Goal: Task Accomplishment & Management: Use online tool/utility

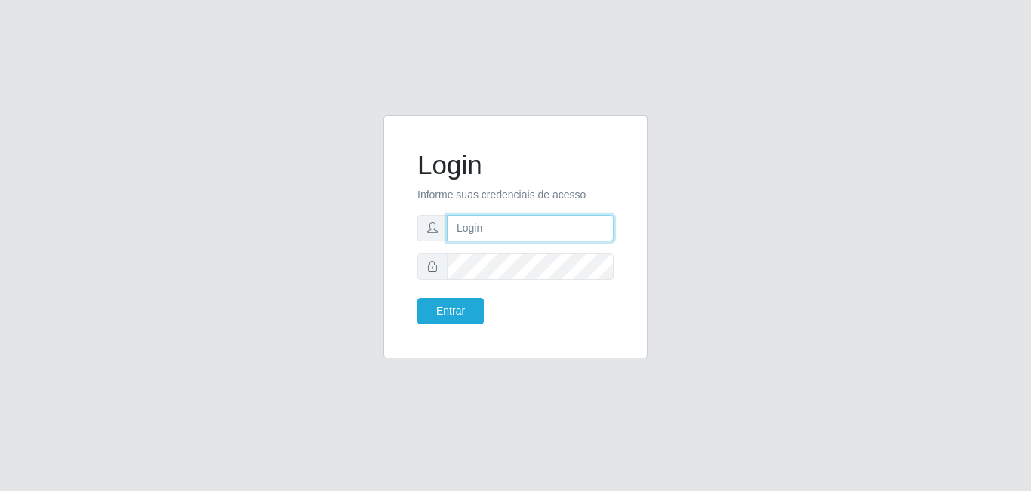
type input "[EMAIL_ADDRESS][DOMAIN_NAME]"
click at [461, 324] on div "Login Informe suas credenciais de acesso [EMAIL_ADDRESS][DOMAIN_NAME] Entrar" at bounding box center [515, 236] width 226 height 205
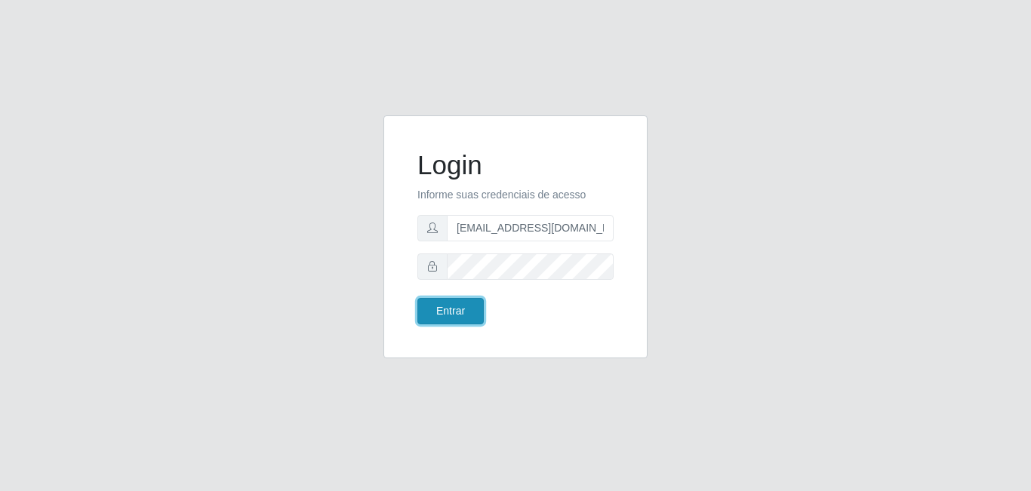
click at [461, 318] on button "Entrar" at bounding box center [450, 311] width 66 height 26
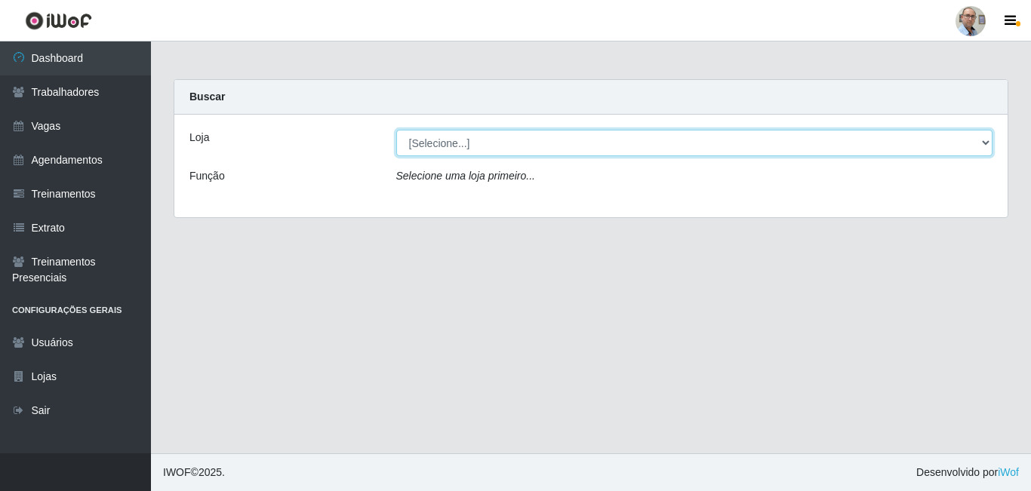
click at [983, 140] on select "[Selecione...] Mar Vermelho - Loja 04" at bounding box center [694, 143] width 597 height 26
select select "251"
click at [396, 130] on select "[Selecione...] Mar Vermelho - Loja 04" at bounding box center [694, 143] width 597 height 26
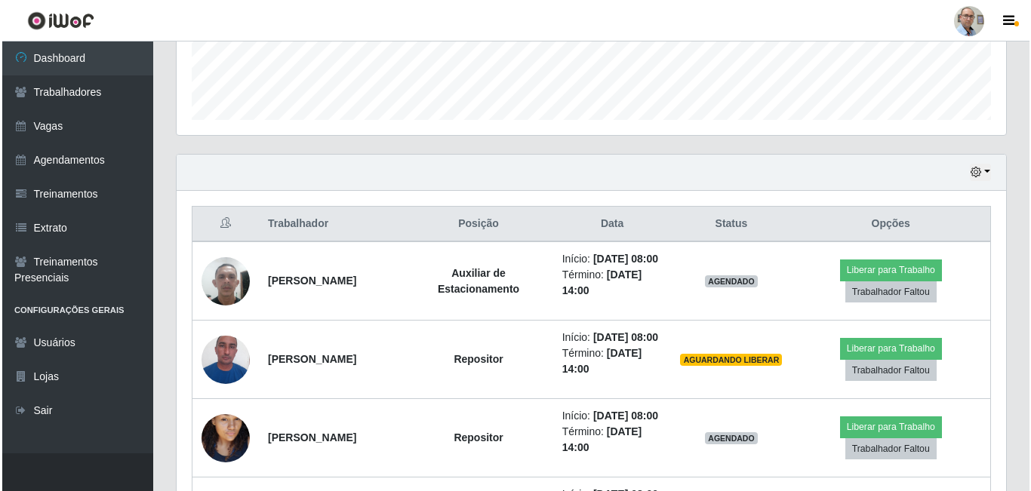
scroll to position [453, 0]
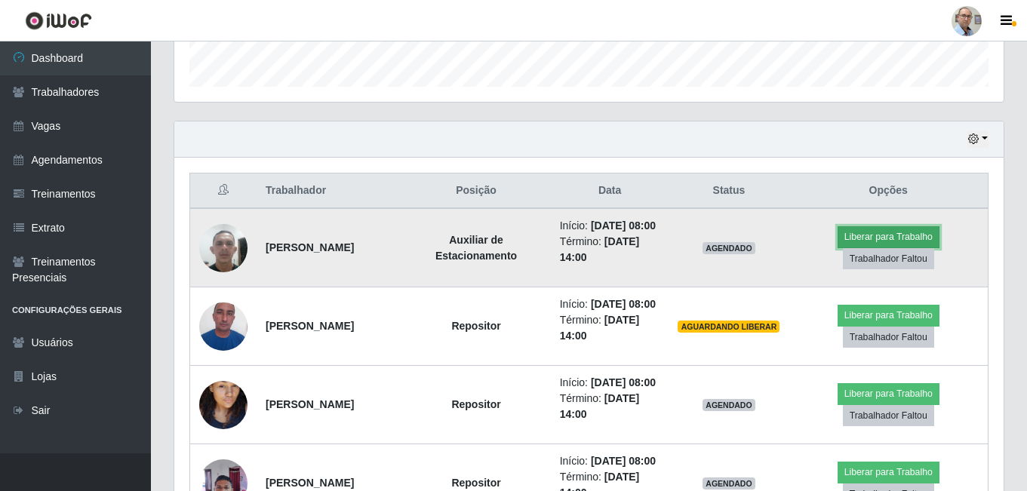
click at [914, 247] on button "Liberar para Trabalho" at bounding box center [888, 236] width 102 height 21
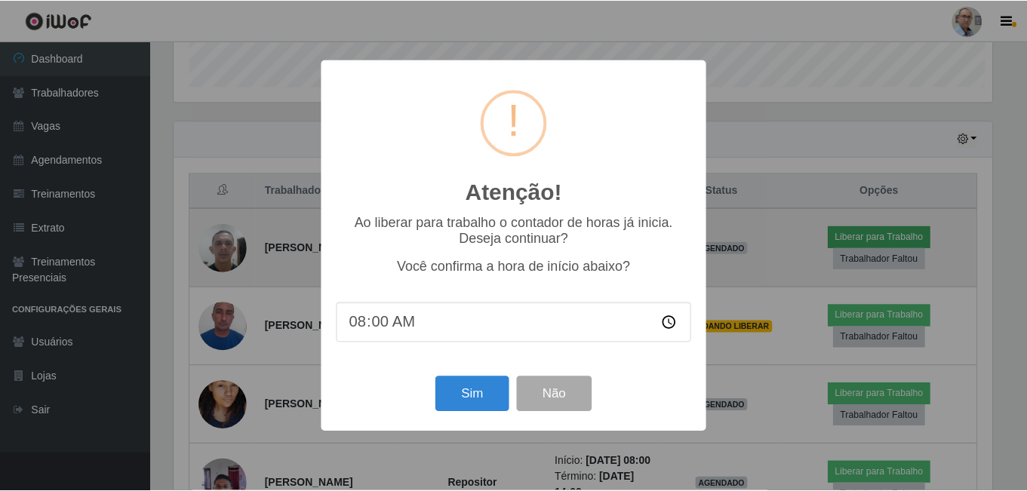
scroll to position [313, 822]
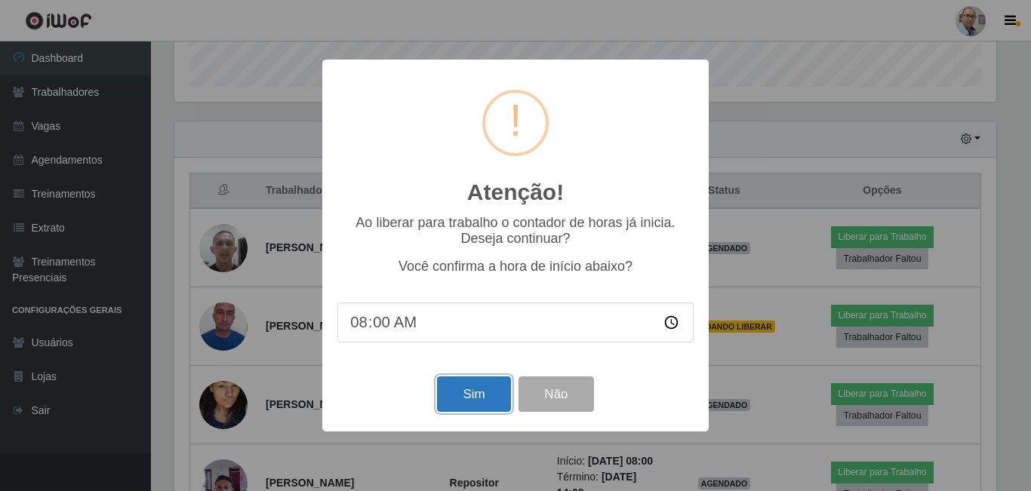
click at [490, 388] on button "Sim" at bounding box center [473, 393] width 73 height 35
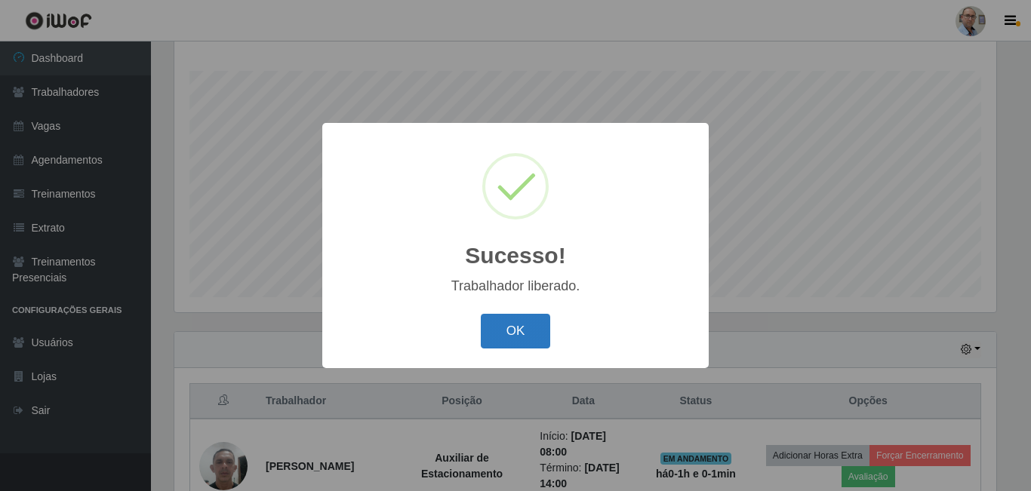
click at [534, 329] on button "OK" at bounding box center [516, 331] width 70 height 35
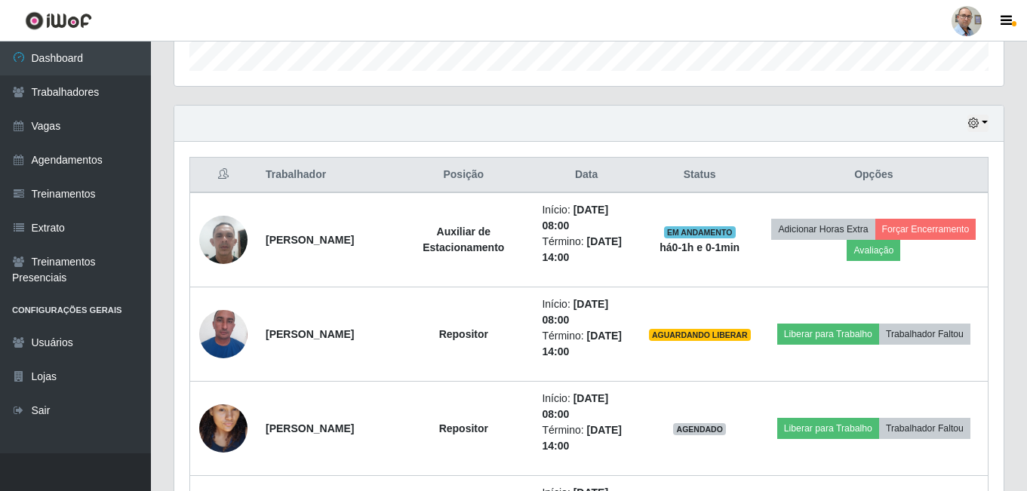
scroll to position [544, 0]
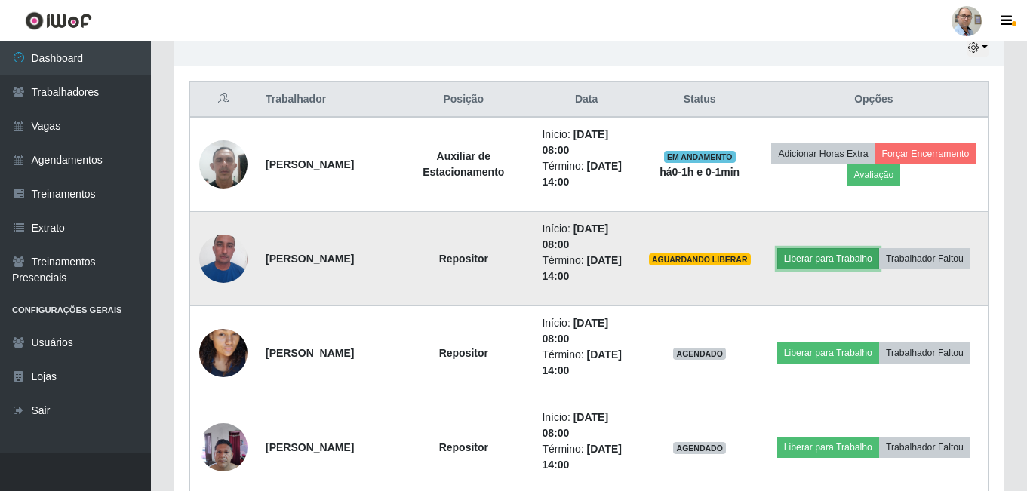
click at [879, 248] on button "Liberar para Trabalho" at bounding box center [828, 258] width 102 height 21
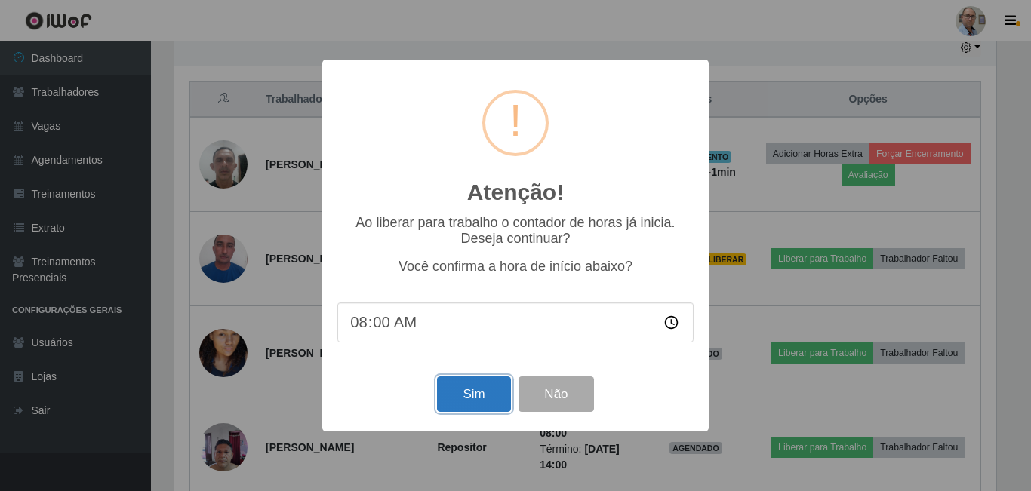
click at [473, 394] on button "Sim" at bounding box center [473, 393] width 73 height 35
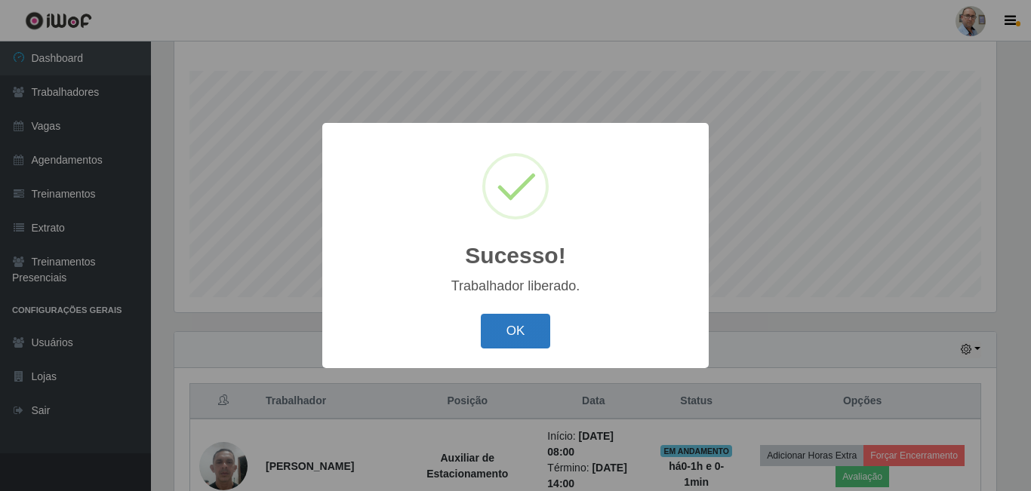
click at [530, 324] on button "OK" at bounding box center [516, 331] width 70 height 35
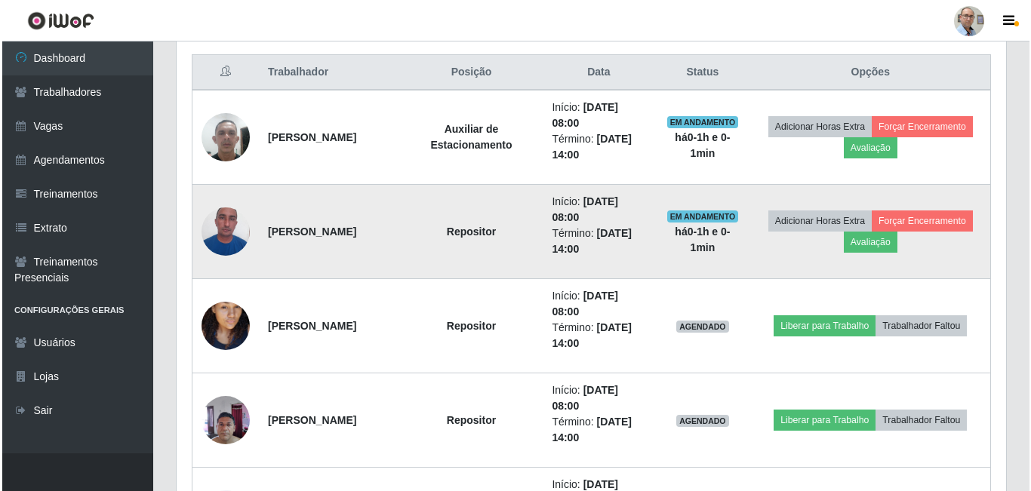
scroll to position [619, 0]
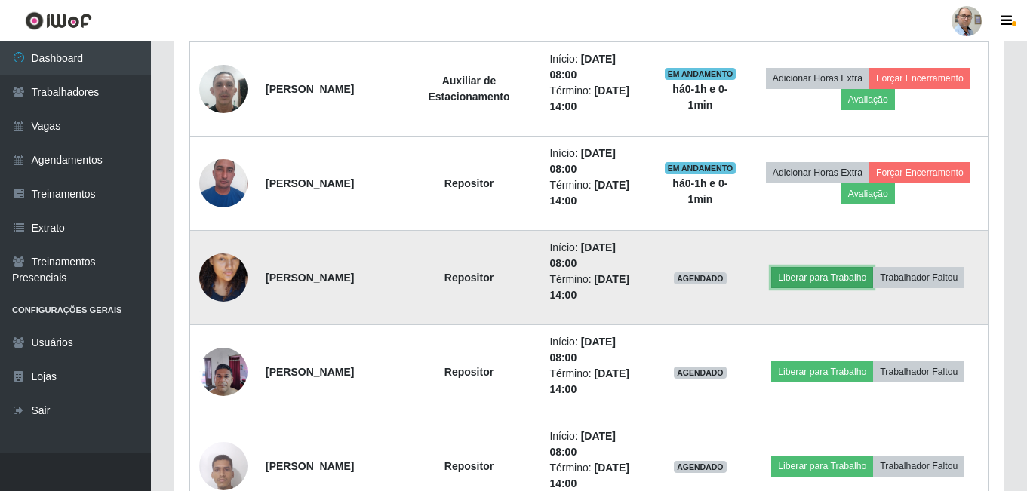
click at [828, 274] on button "Liberar para Trabalho" at bounding box center [822, 277] width 102 height 21
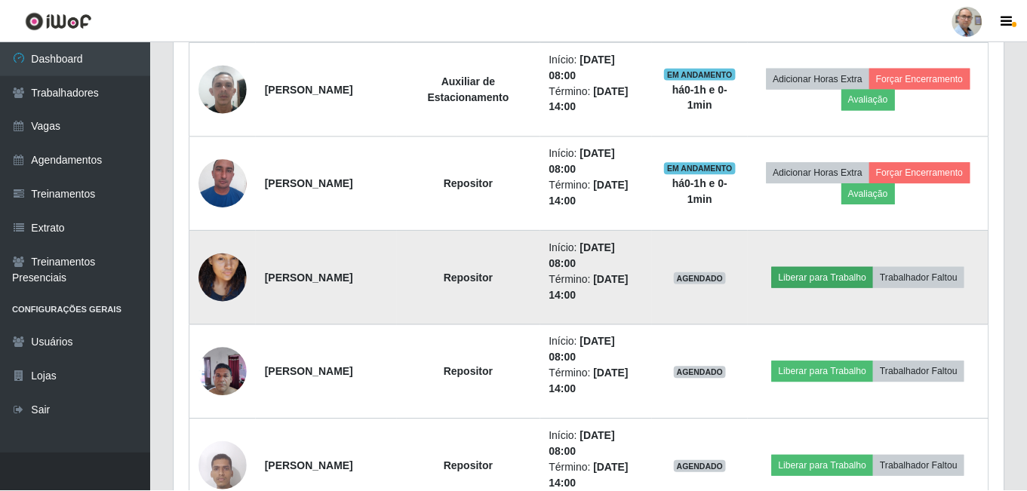
scroll to position [313, 822]
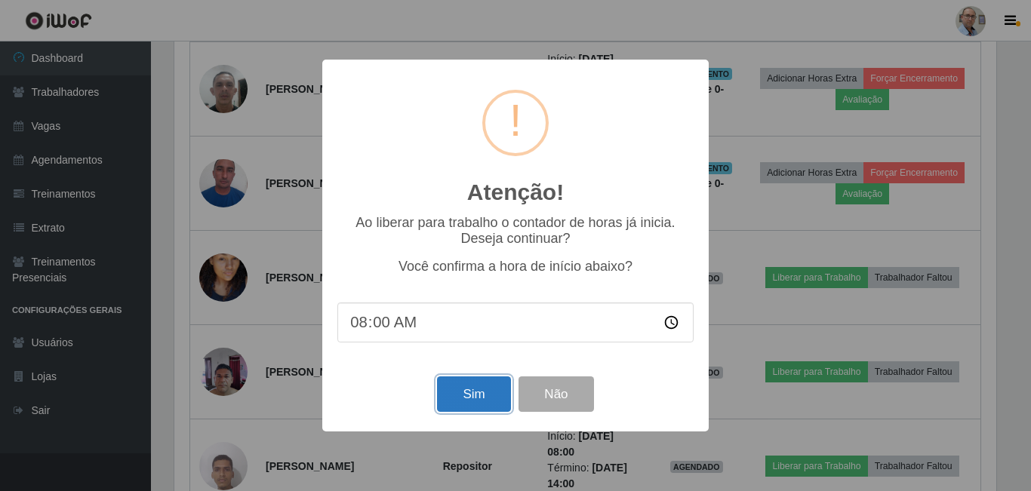
click at [491, 390] on button "Sim" at bounding box center [473, 393] width 73 height 35
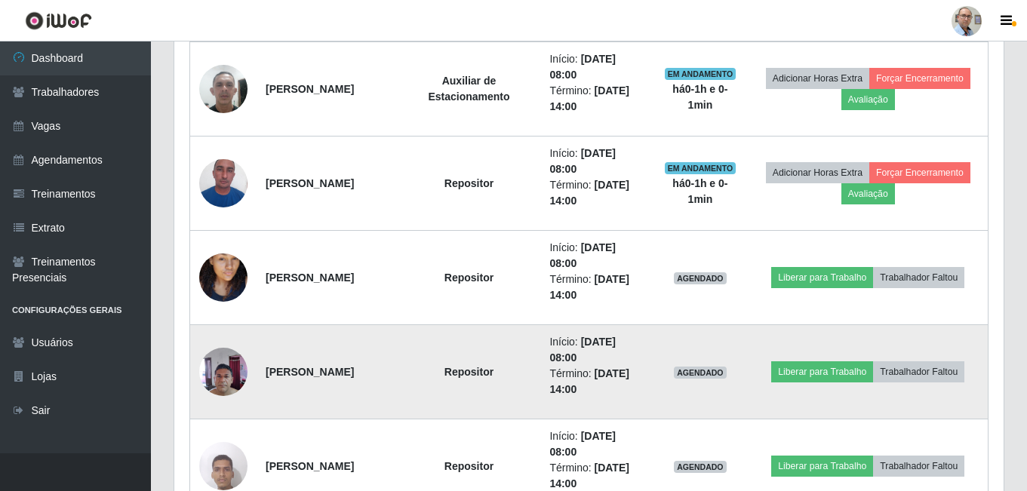
scroll to position [0, 0]
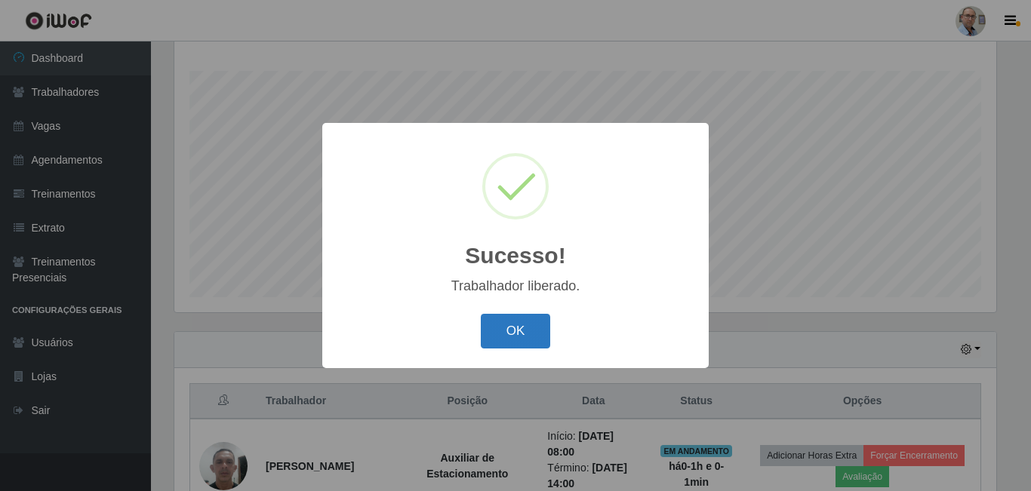
click at [538, 333] on button "OK" at bounding box center [516, 331] width 70 height 35
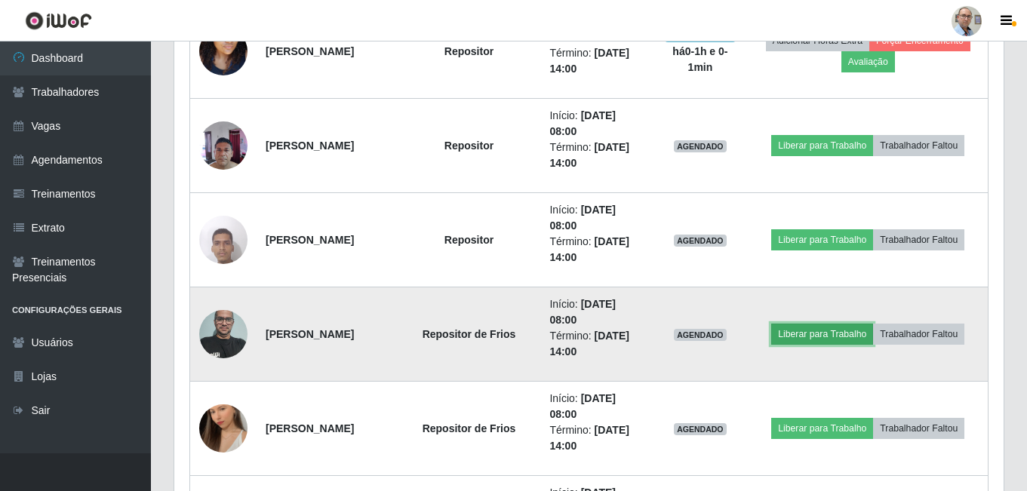
click at [821, 337] on button "Liberar para Trabalho" at bounding box center [822, 334] width 102 height 21
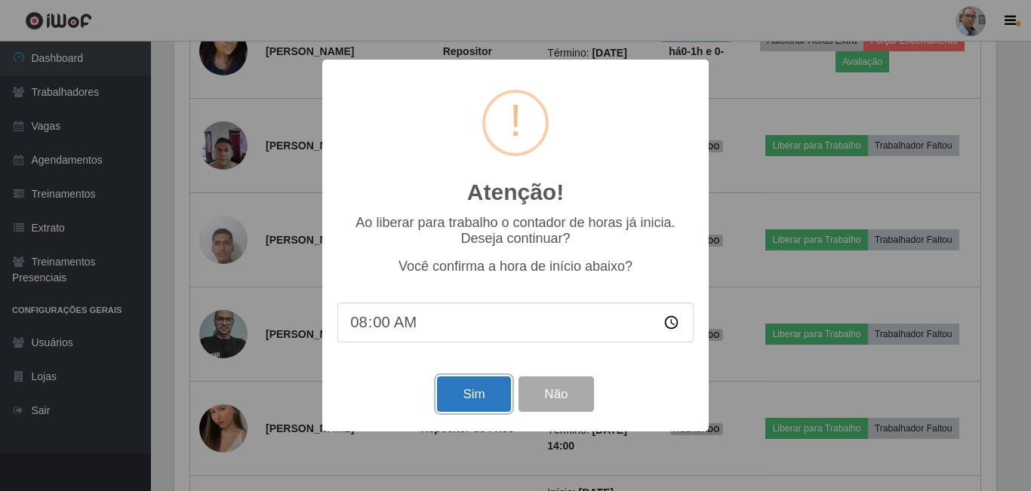
click at [449, 399] on button "Sim" at bounding box center [473, 393] width 73 height 35
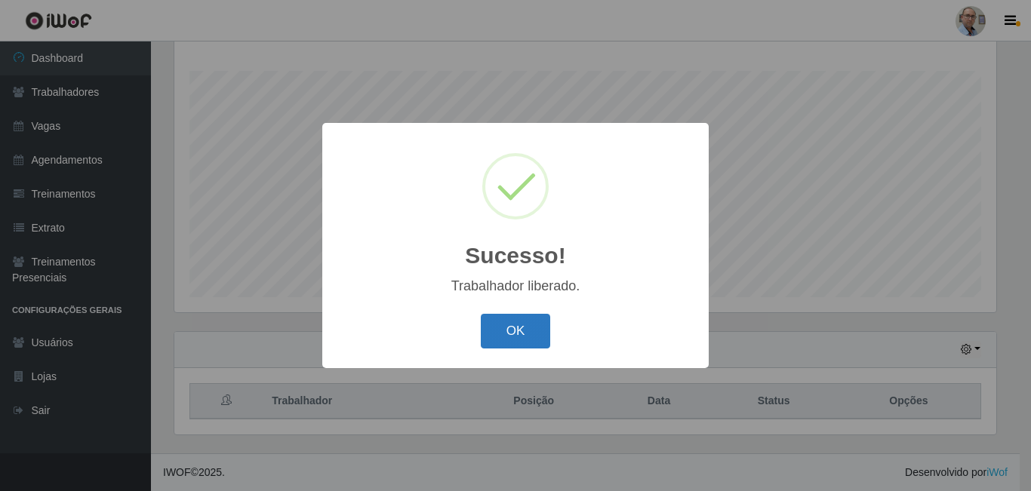
click at [500, 334] on button "OK" at bounding box center [516, 331] width 70 height 35
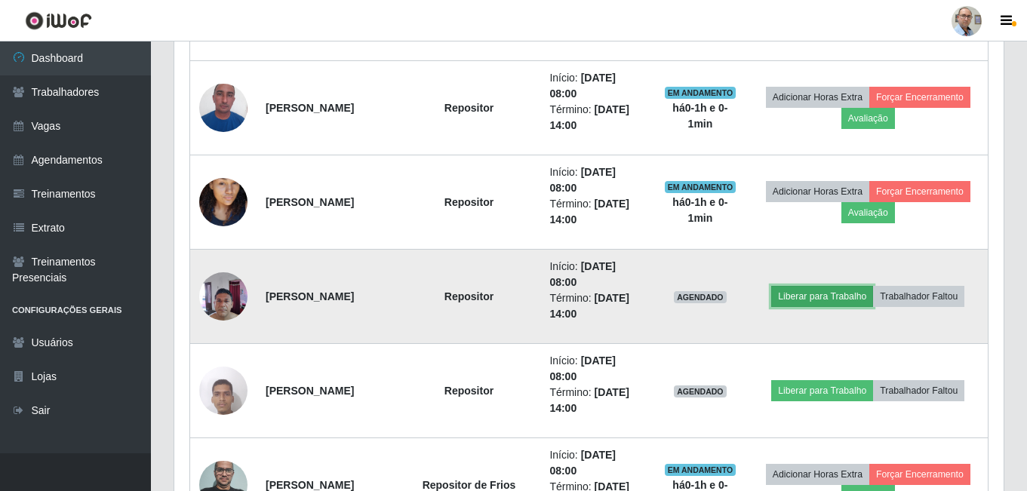
click at [819, 288] on button "Liberar para Trabalho" at bounding box center [822, 296] width 102 height 21
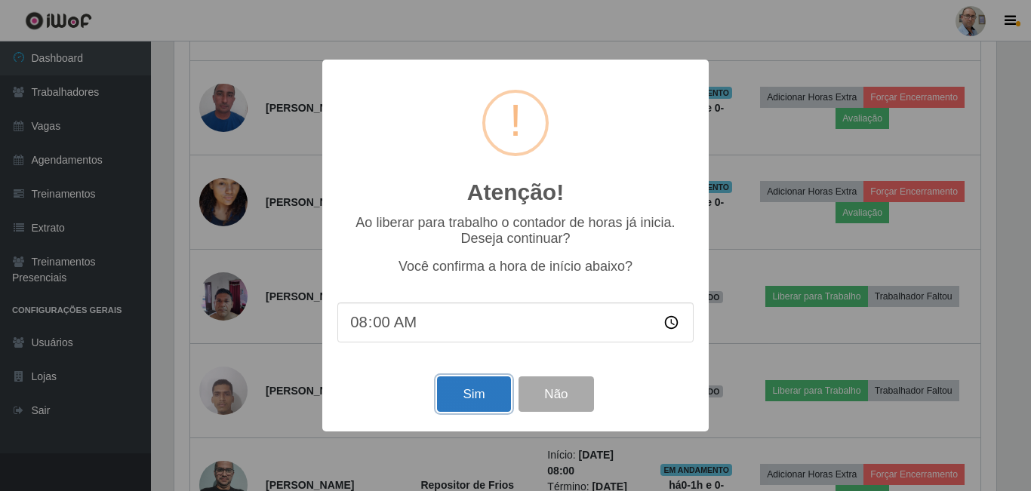
click at [491, 392] on button "Sim" at bounding box center [473, 393] width 73 height 35
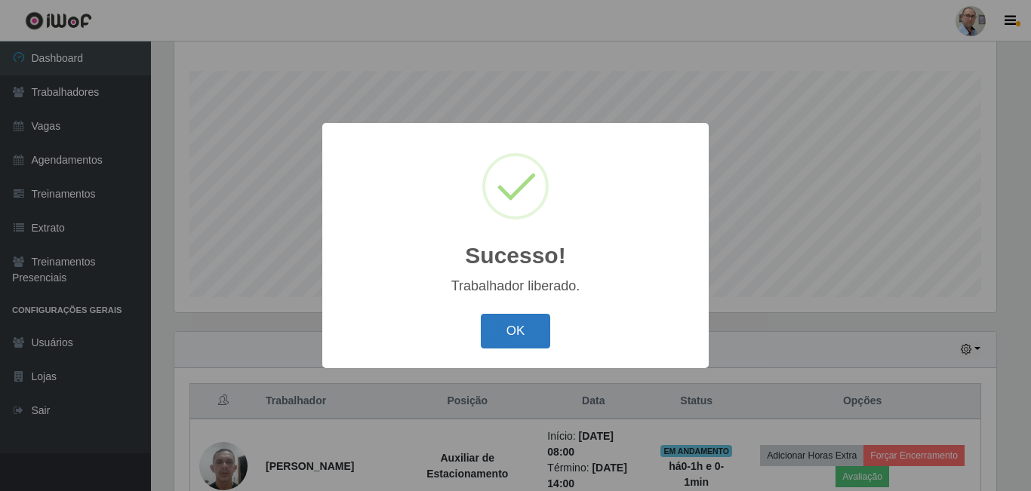
click at [533, 333] on button "OK" at bounding box center [516, 331] width 70 height 35
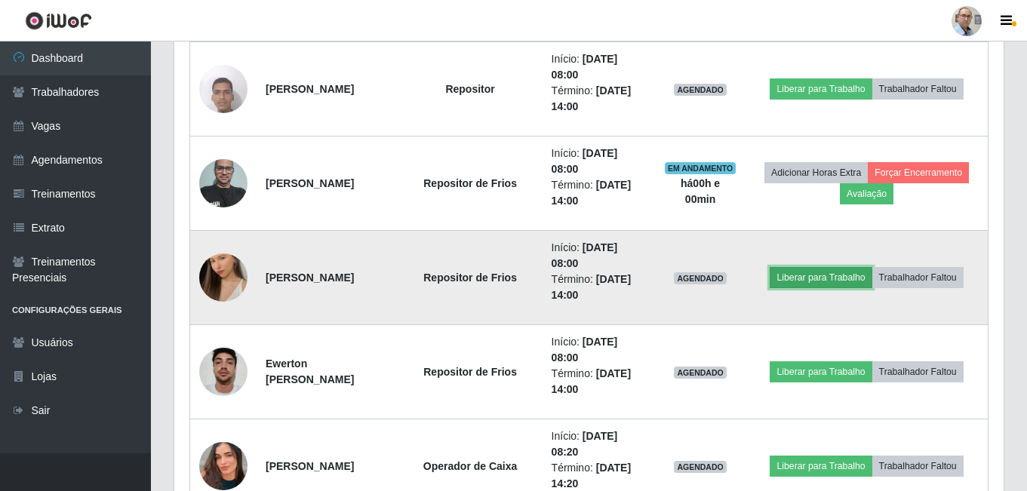
click at [828, 278] on button "Liberar para Trabalho" at bounding box center [821, 277] width 102 height 21
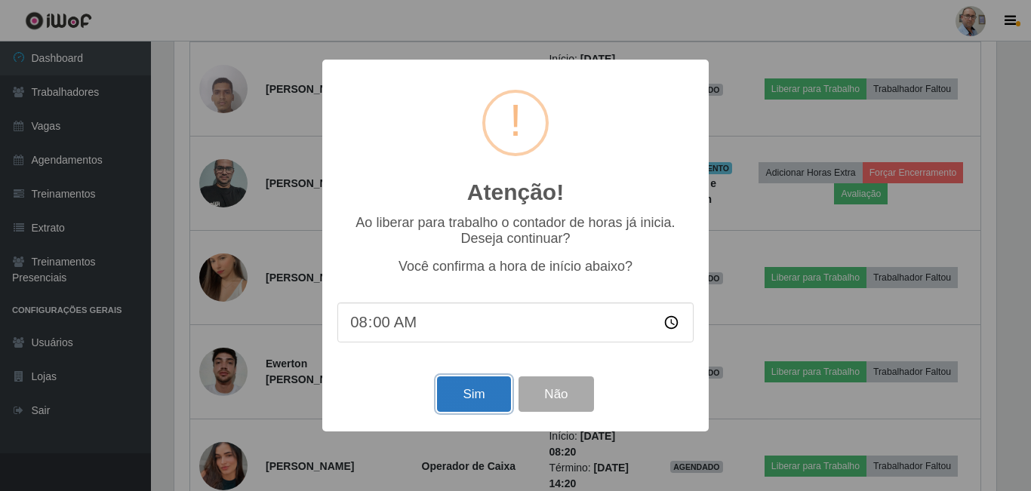
click at [466, 399] on button "Sim" at bounding box center [473, 393] width 73 height 35
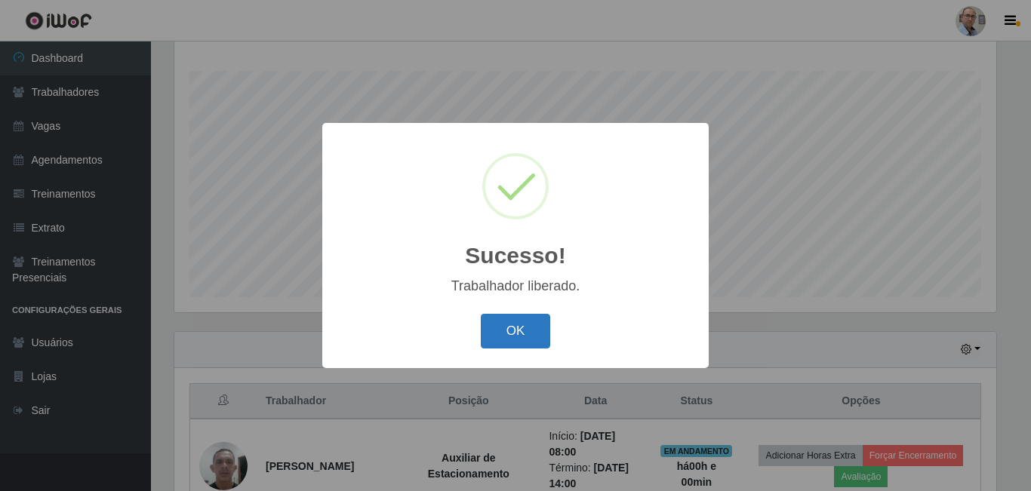
click at [517, 318] on button "OK" at bounding box center [516, 331] width 70 height 35
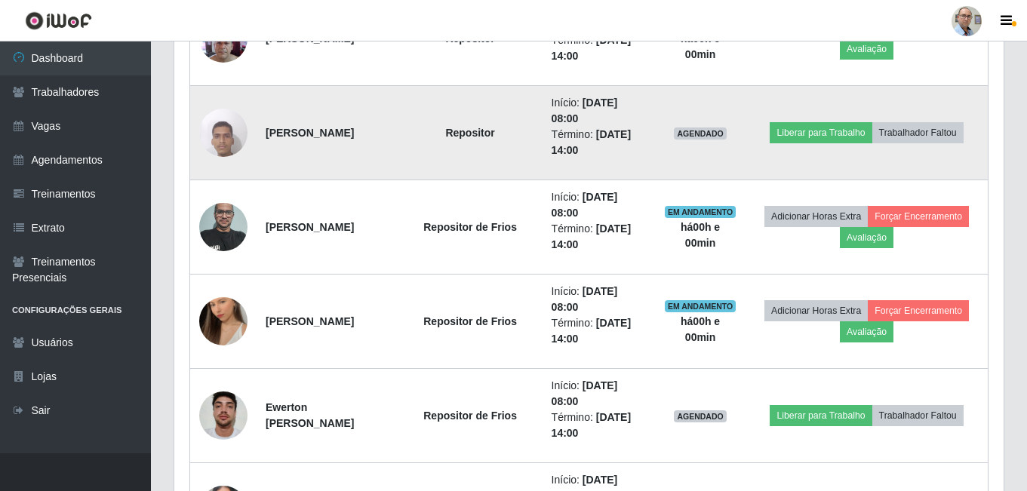
scroll to position [997, 0]
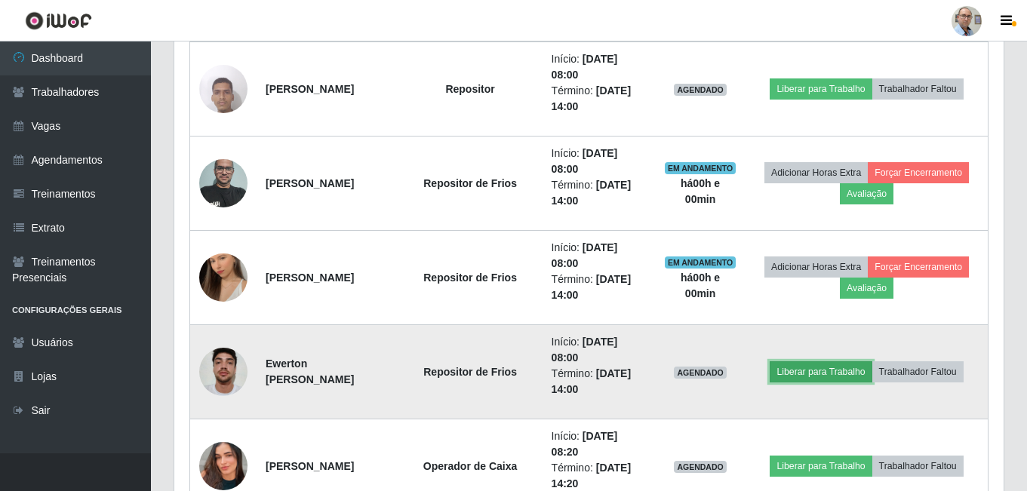
click at [818, 372] on button "Liberar para Trabalho" at bounding box center [821, 371] width 102 height 21
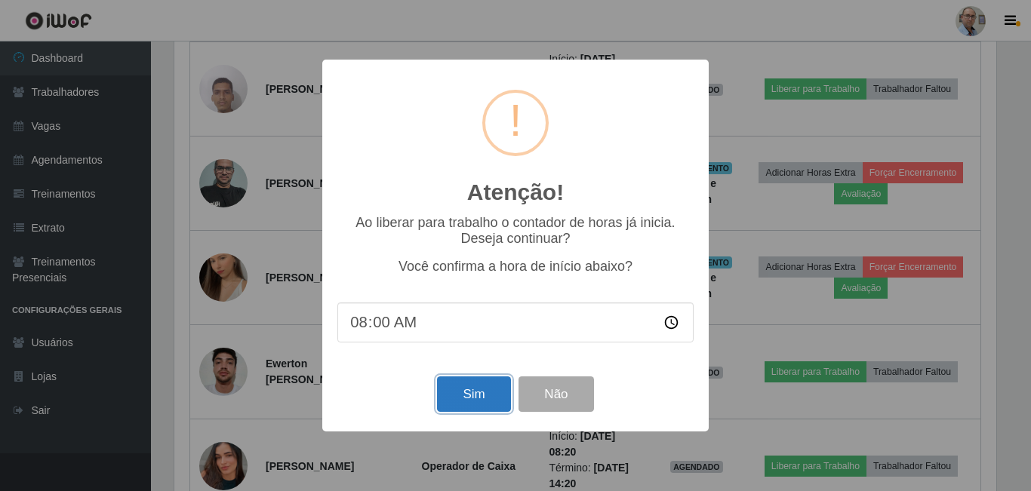
click at [481, 404] on button "Sim" at bounding box center [473, 393] width 73 height 35
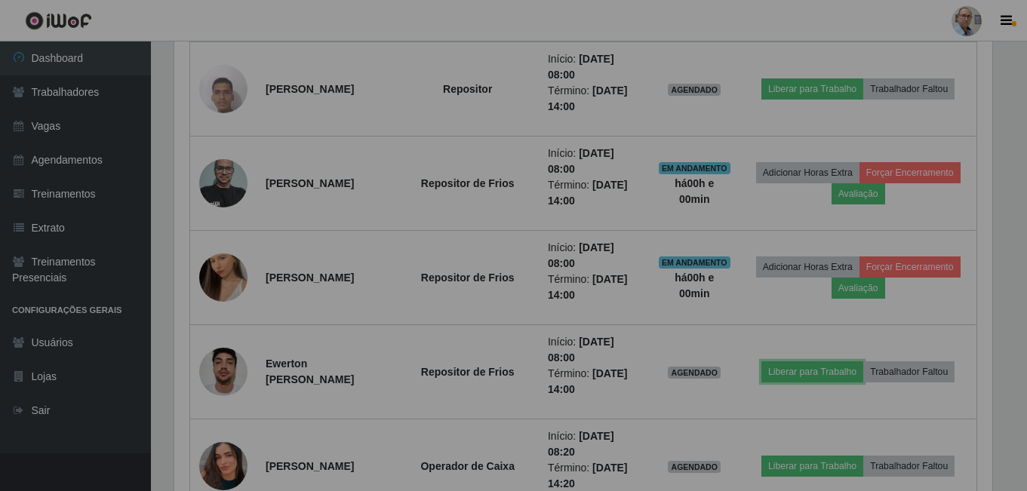
scroll to position [754176, 753660]
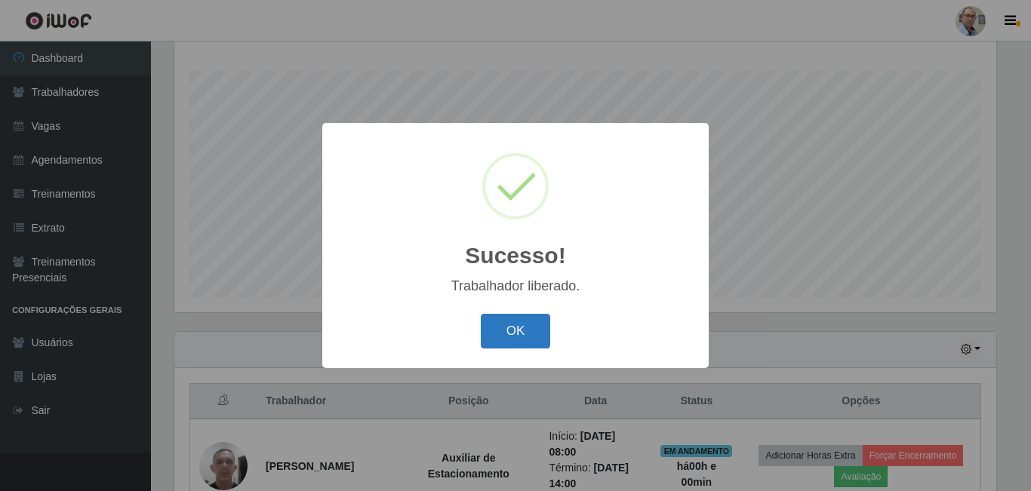
click at [530, 331] on button "OK" at bounding box center [516, 331] width 70 height 35
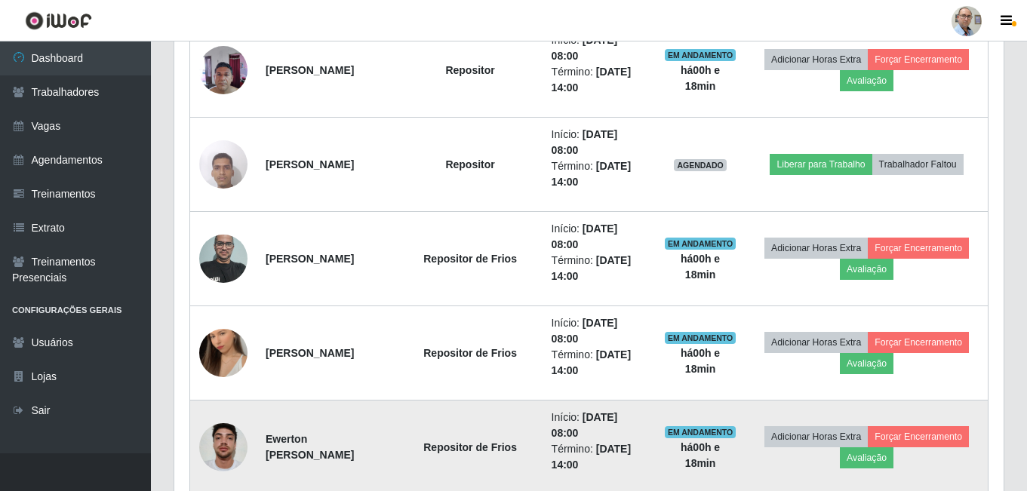
scroll to position [846, 0]
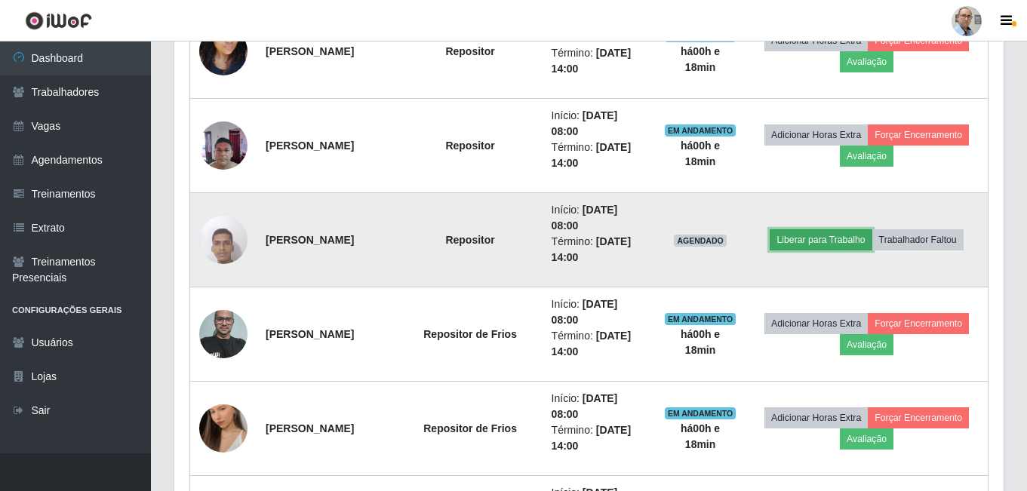
click at [850, 241] on button "Liberar para Trabalho" at bounding box center [821, 239] width 102 height 21
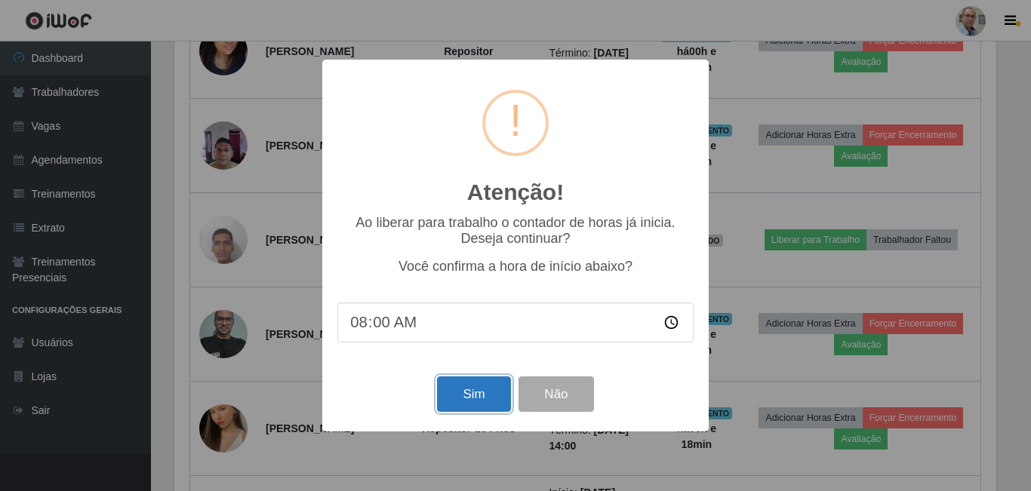
click at [495, 405] on button "Sim" at bounding box center [473, 393] width 73 height 35
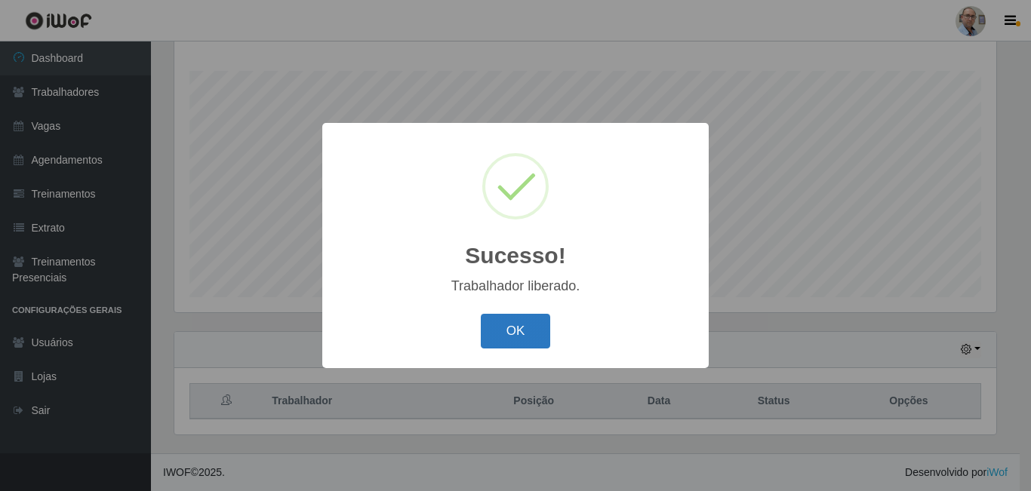
click at [516, 330] on button "OK" at bounding box center [516, 331] width 70 height 35
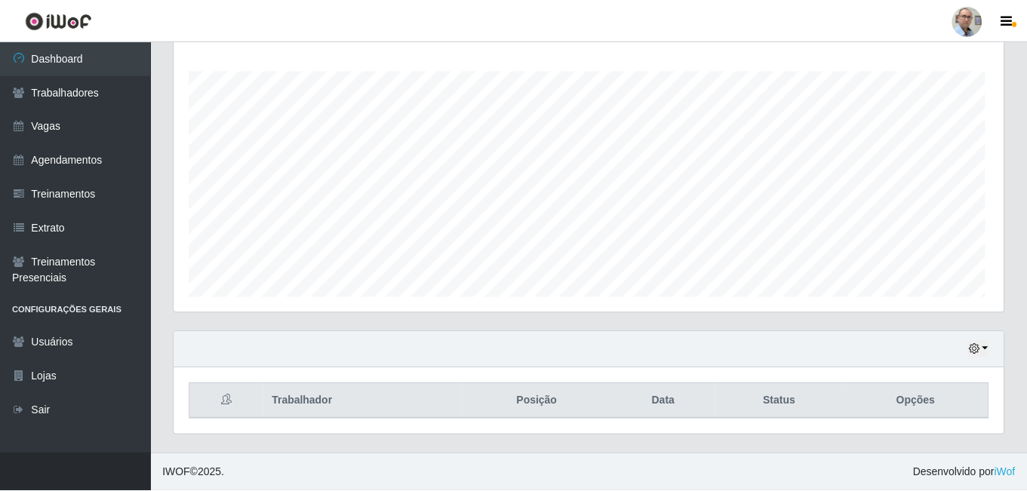
scroll to position [313, 829]
